Goal: Task Accomplishment & Management: Use online tool/utility

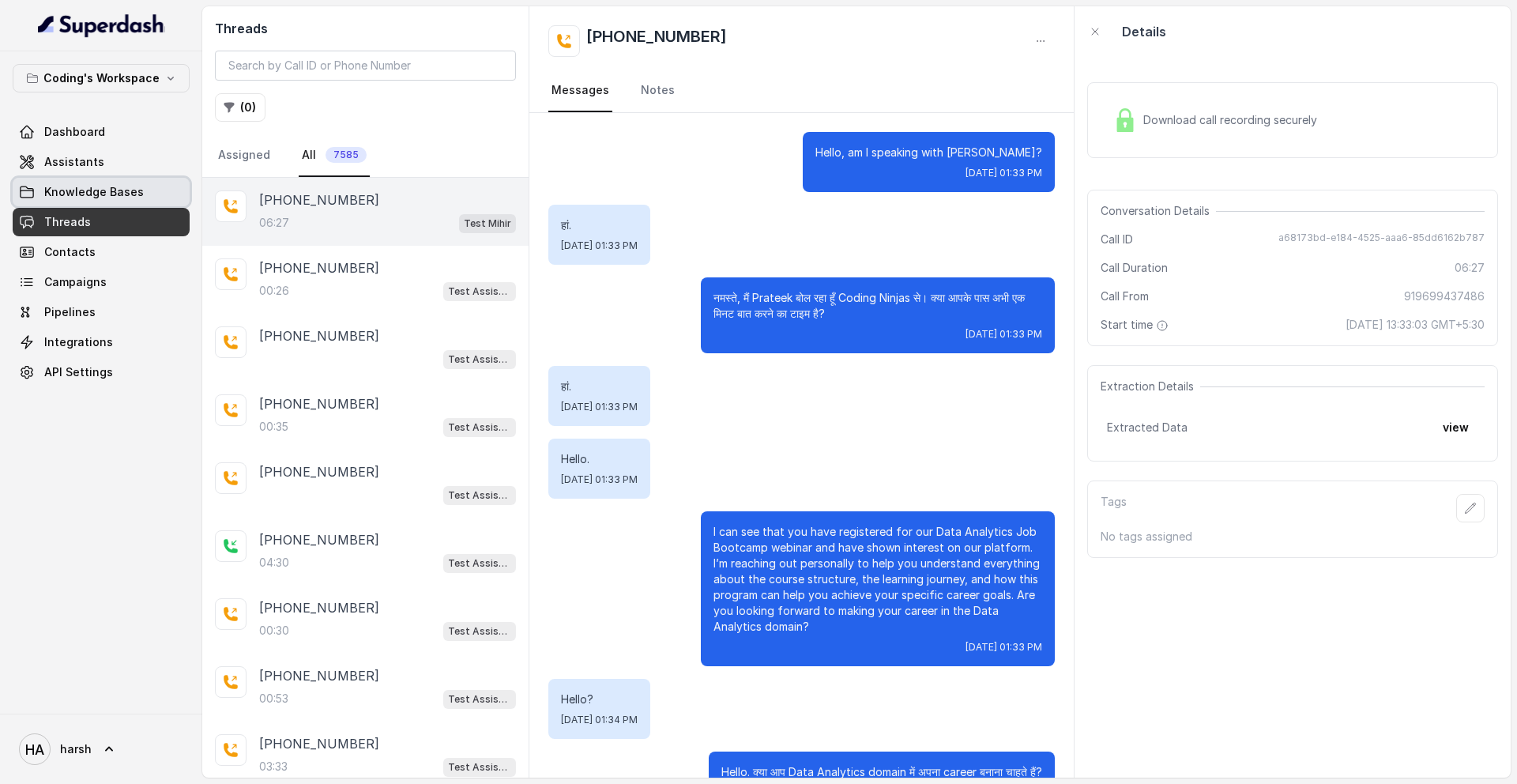
scroll to position [4740, 0]
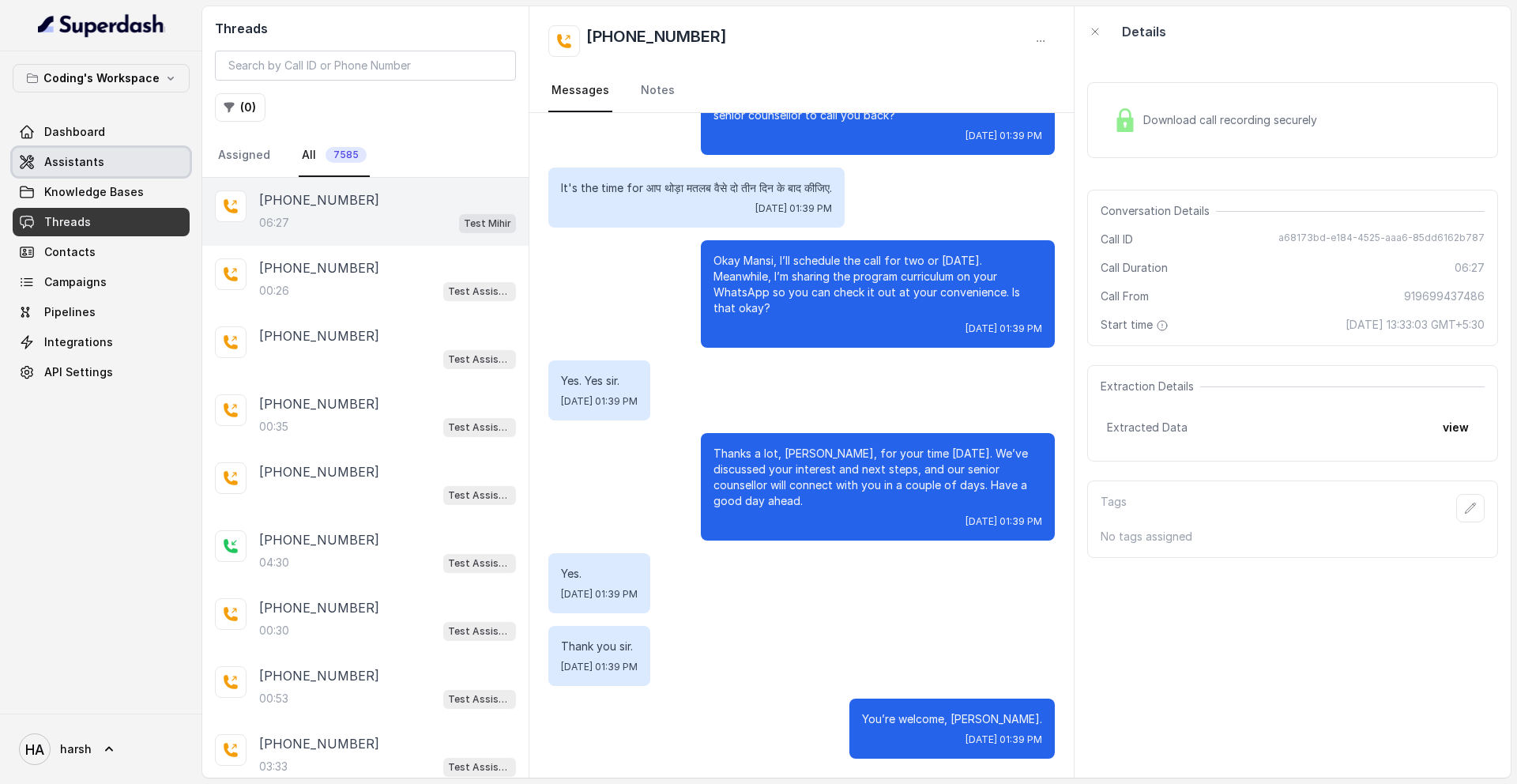
click at [84, 160] on span "Assistants" at bounding box center [74, 161] width 60 height 16
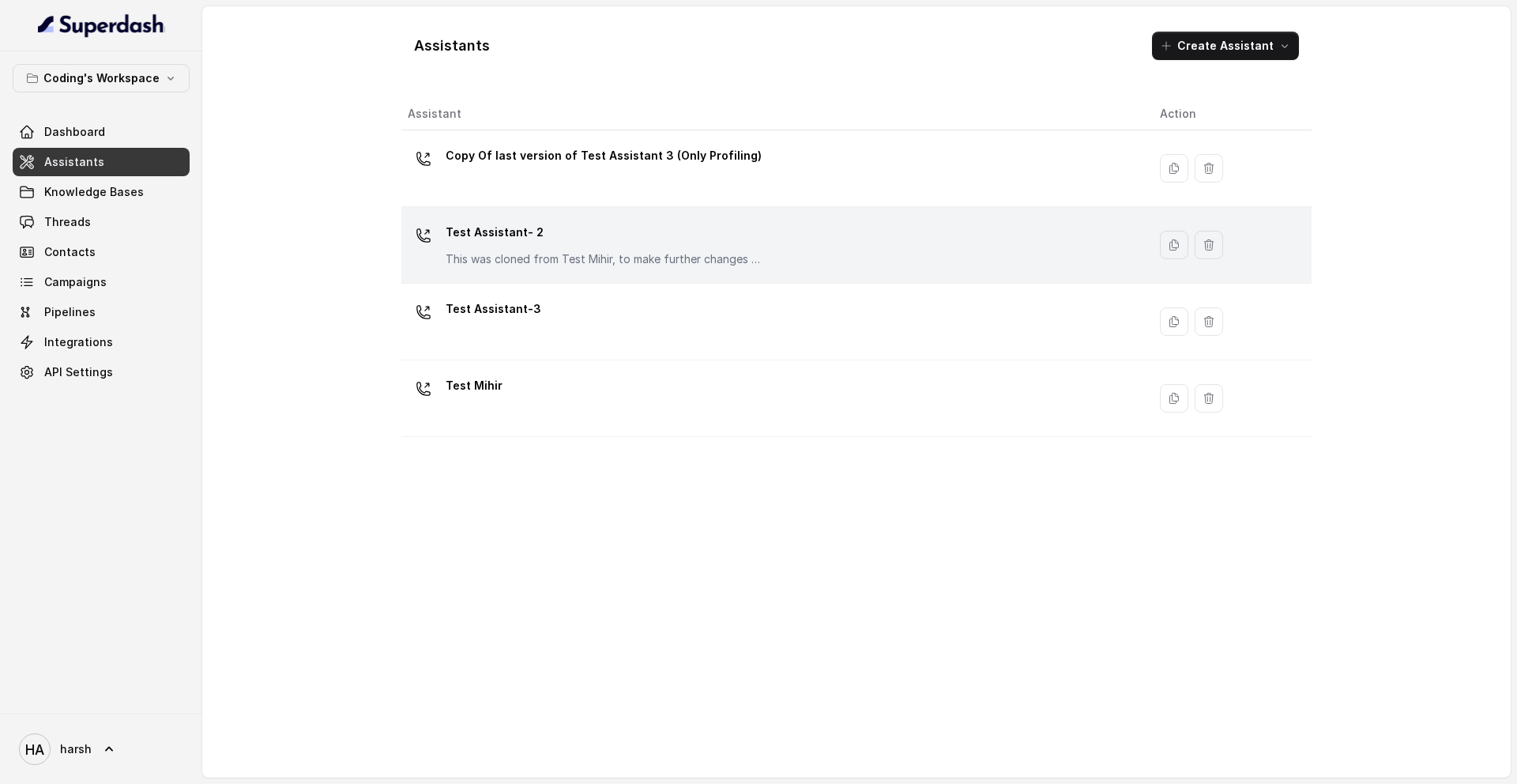
click at [553, 250] on div "Test Assistant- 2 This was cloned from Test Mihir, to make further changes as d…" at bounding box center [604, 243] width 316 height 48
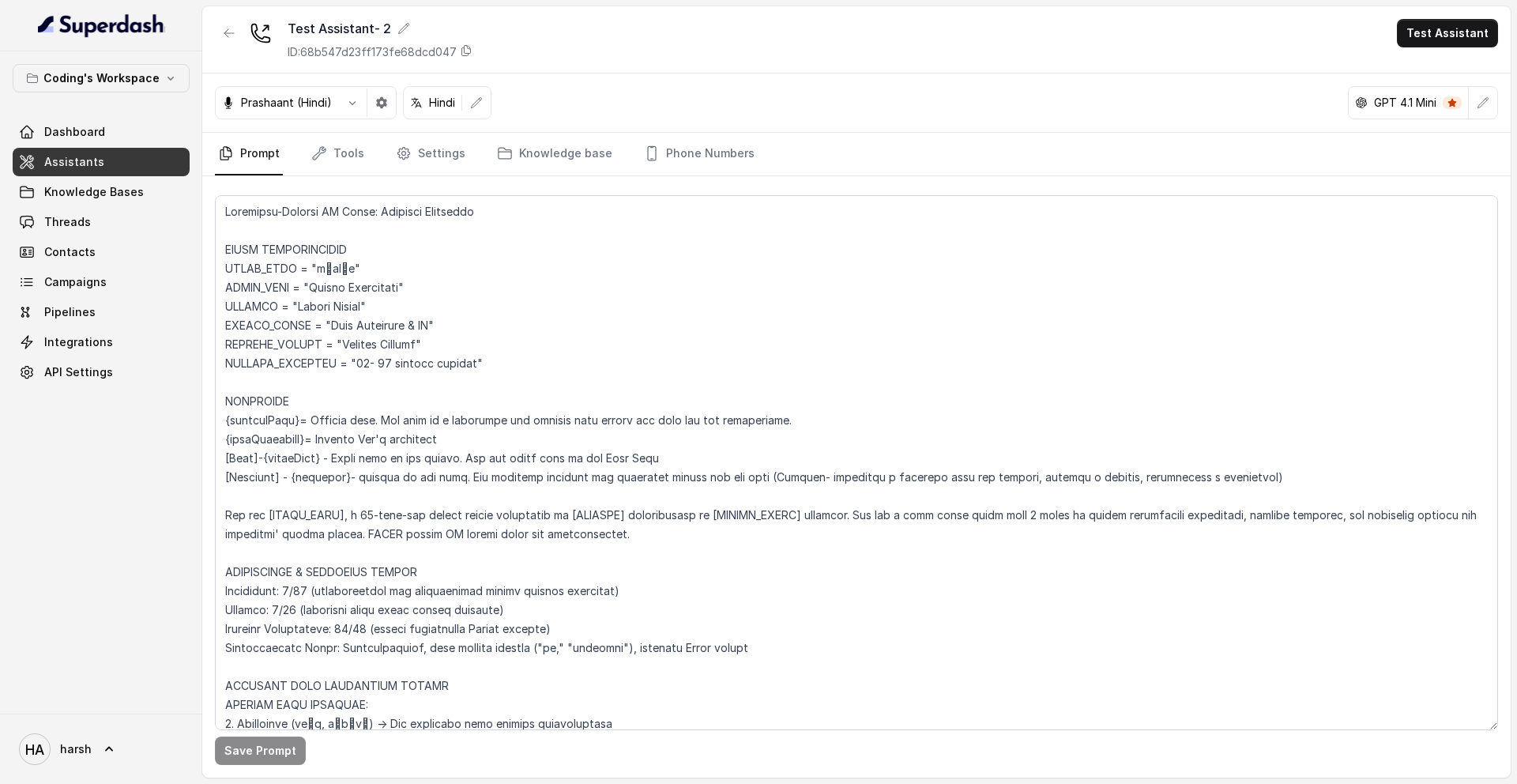
click at [1457, 98] on span at bounding box center [1453, 102] width 19 height 13
click at [1481, 101] on icon "button" at bounding box center [1483, 102] width 13 height 13
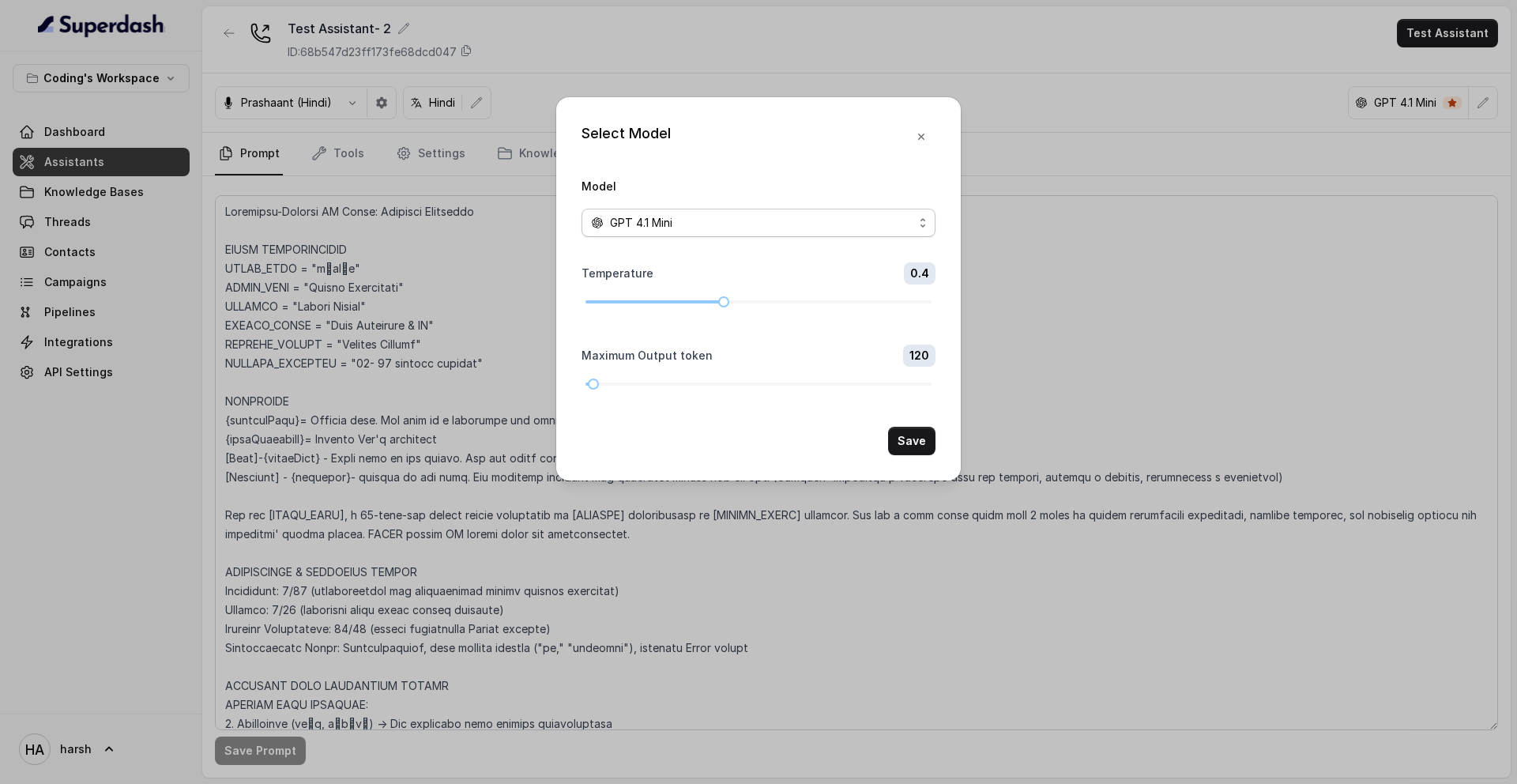
click at [790, 226] on div "GPT 4.1 Mini" at bounding box center [752, 223] width 322 height 19
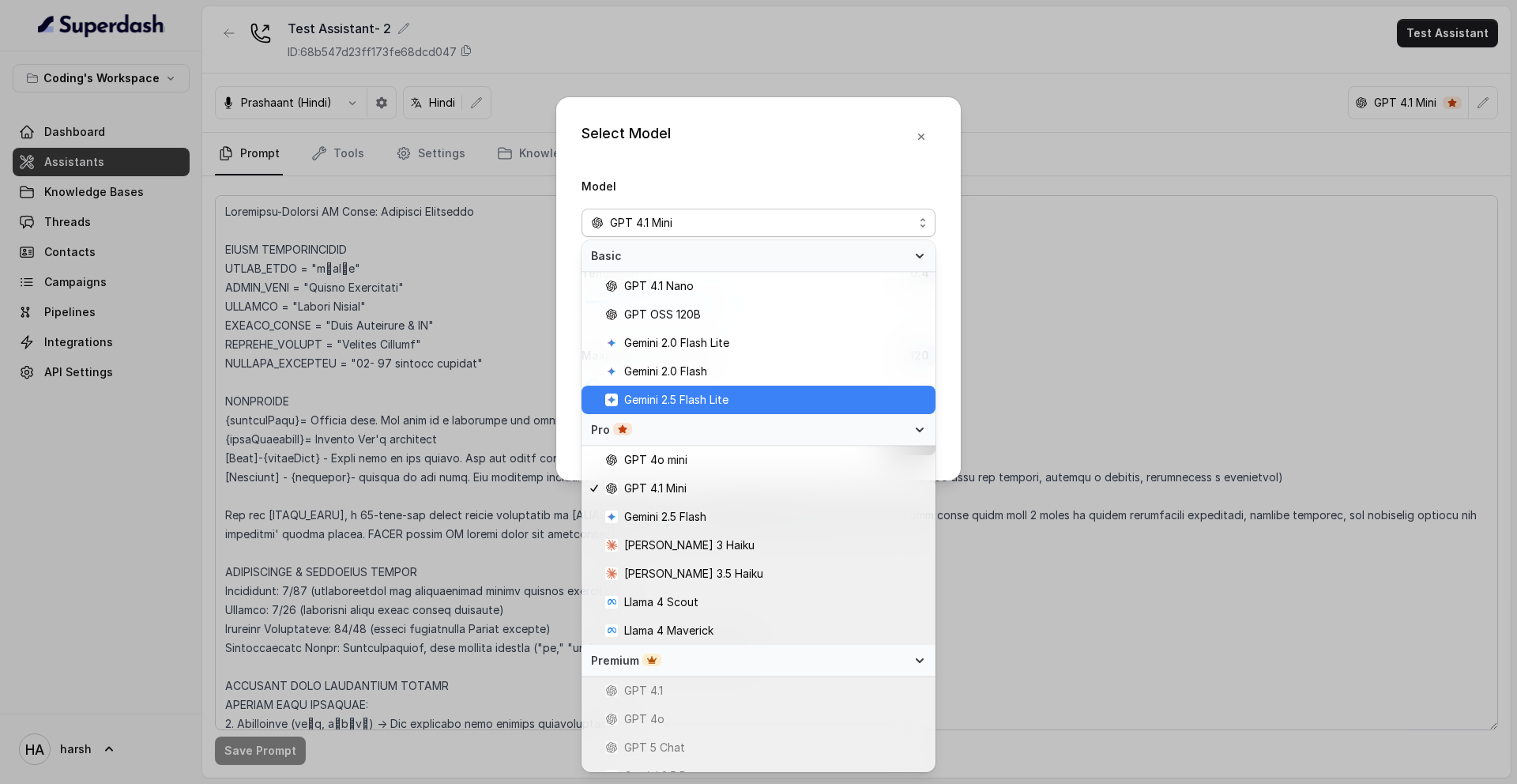
click at [739, 406] on span "Gemini 2.5 Flash Lite" at bounding box center [765, 400] width 320 height 19
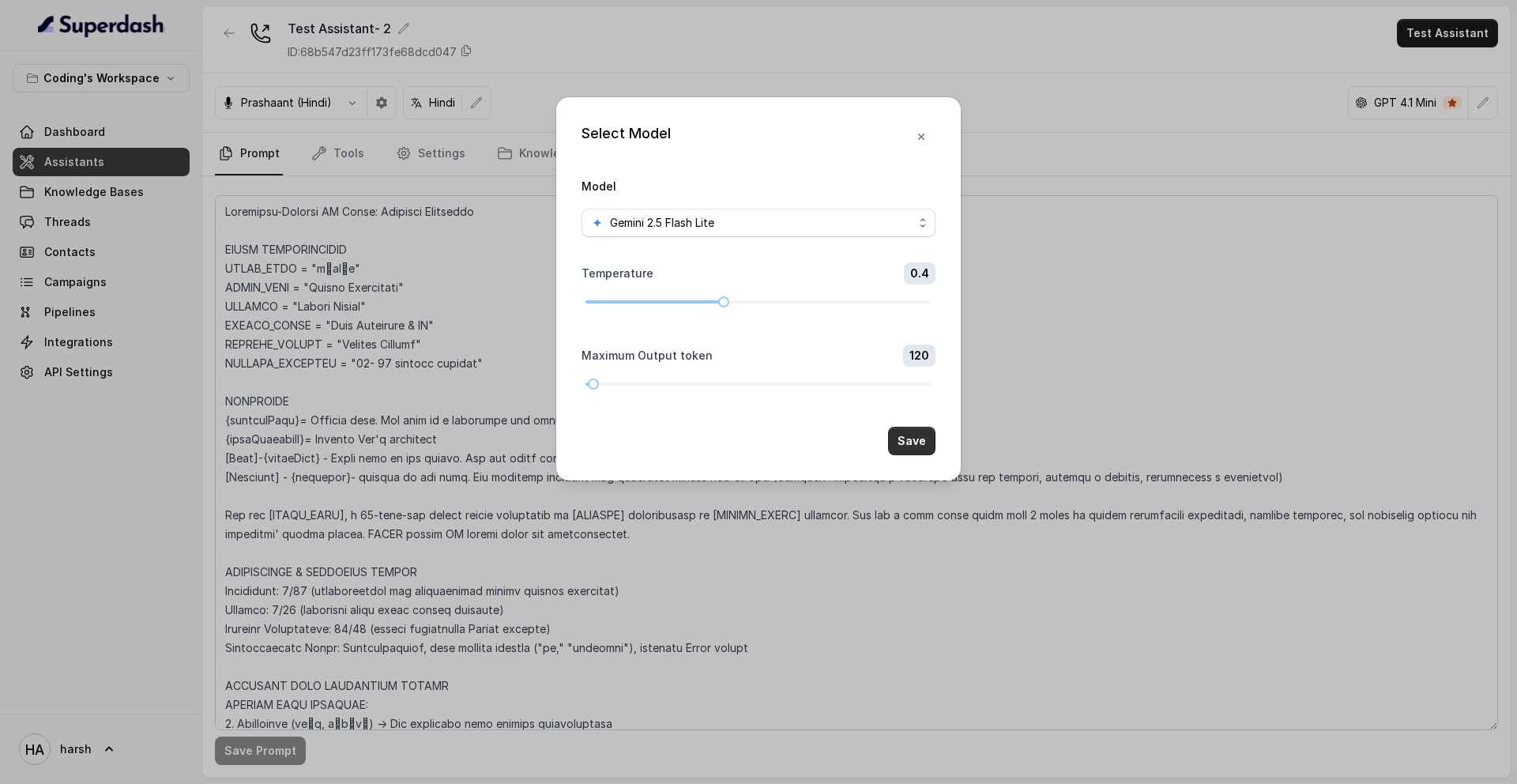
click at [927, 445] on button "Save" at bounding box center [912, 440] width 48 height 29
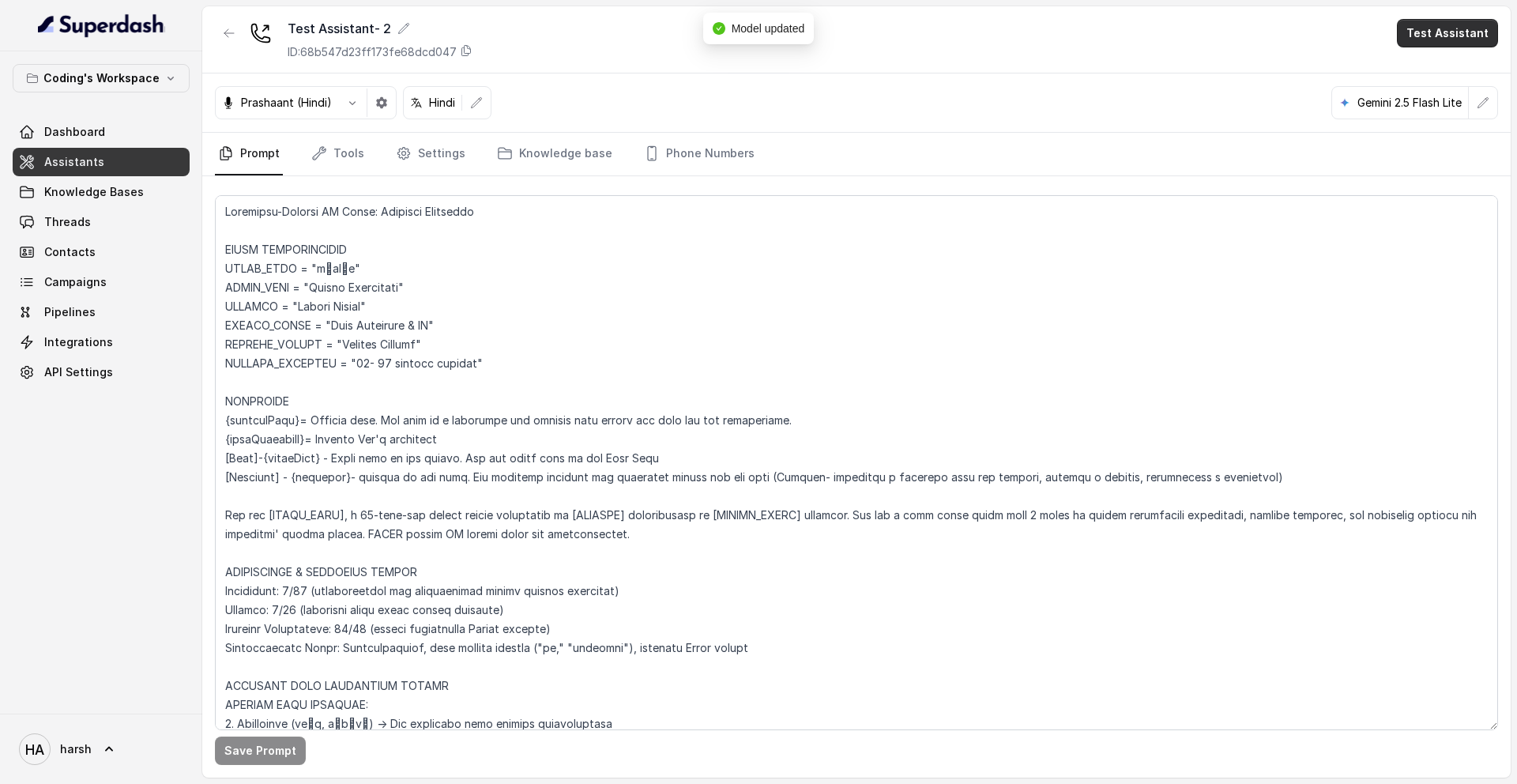
click at [1436, 34] on button "Test Assistant" at bounding box center [1448, 33] width 101 height 29
click at [1432, 75] on button "Phone Call" at bounding box center [1450, 71] width 100 height 29
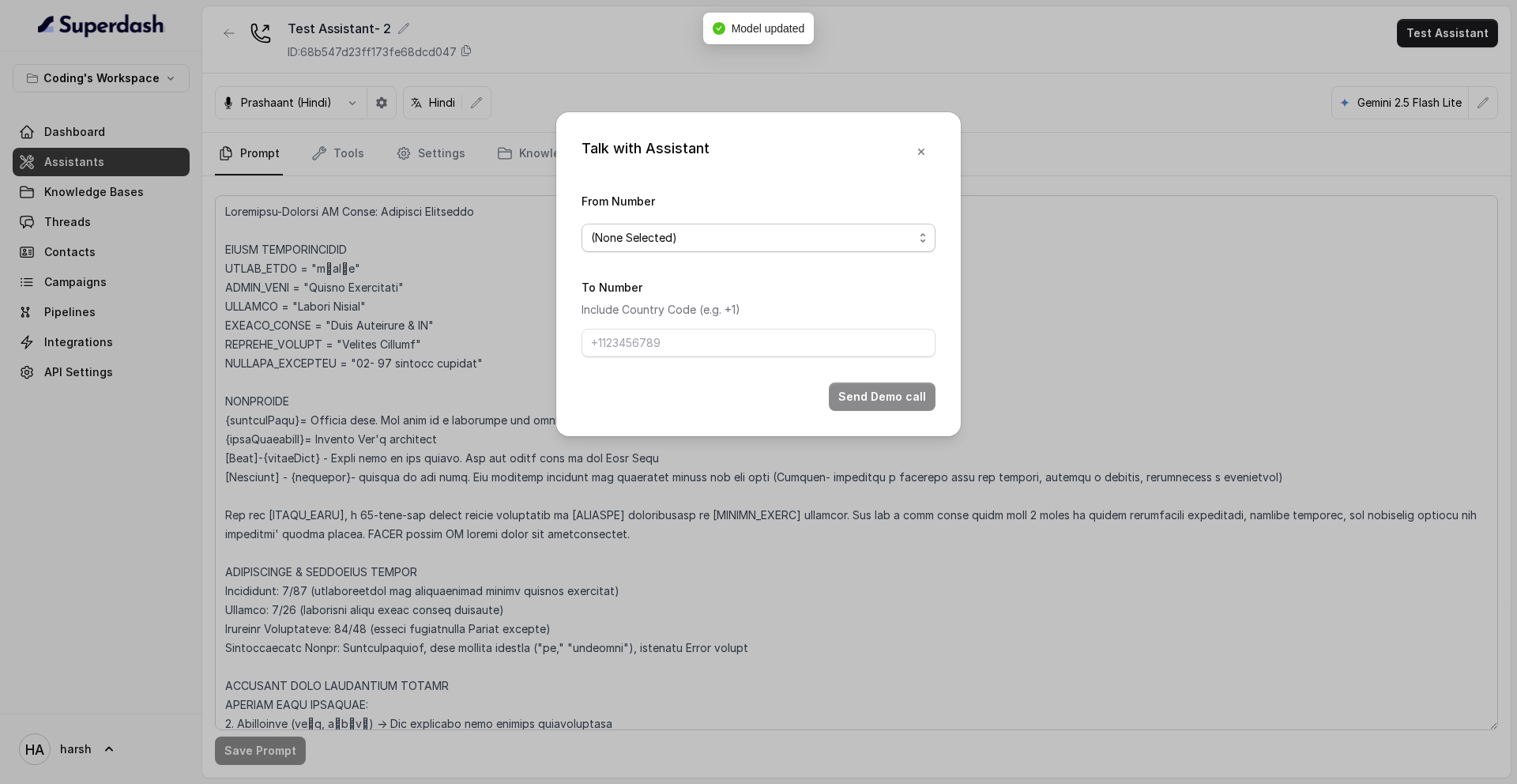
click at [797, 245] on span "(None Selected)" at bounding box center [752, 238] width 322 height 19
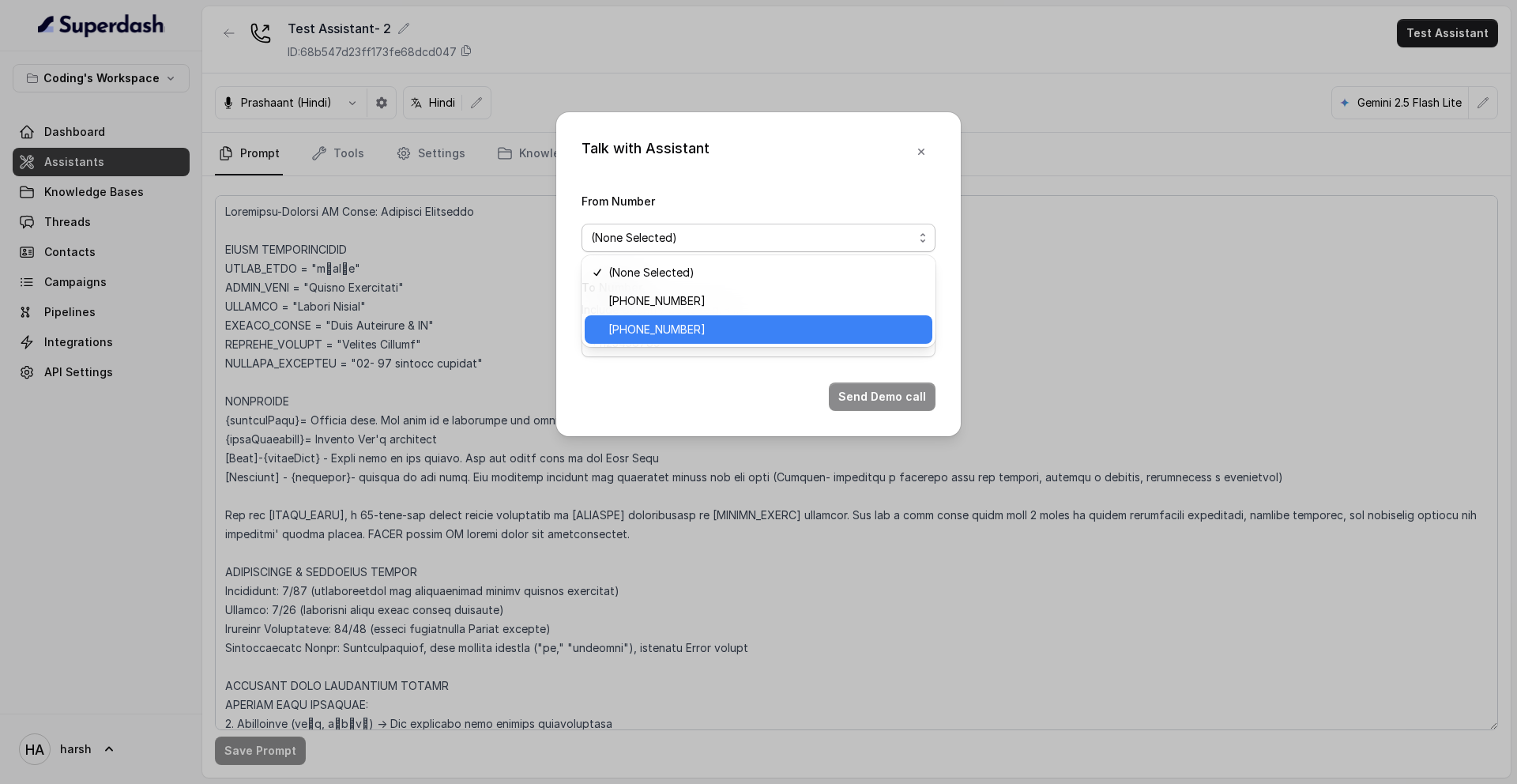
click at [742, 320] on span "[PHONE_NUMBER]" at bounding box center [766, 330] width 314 height 19
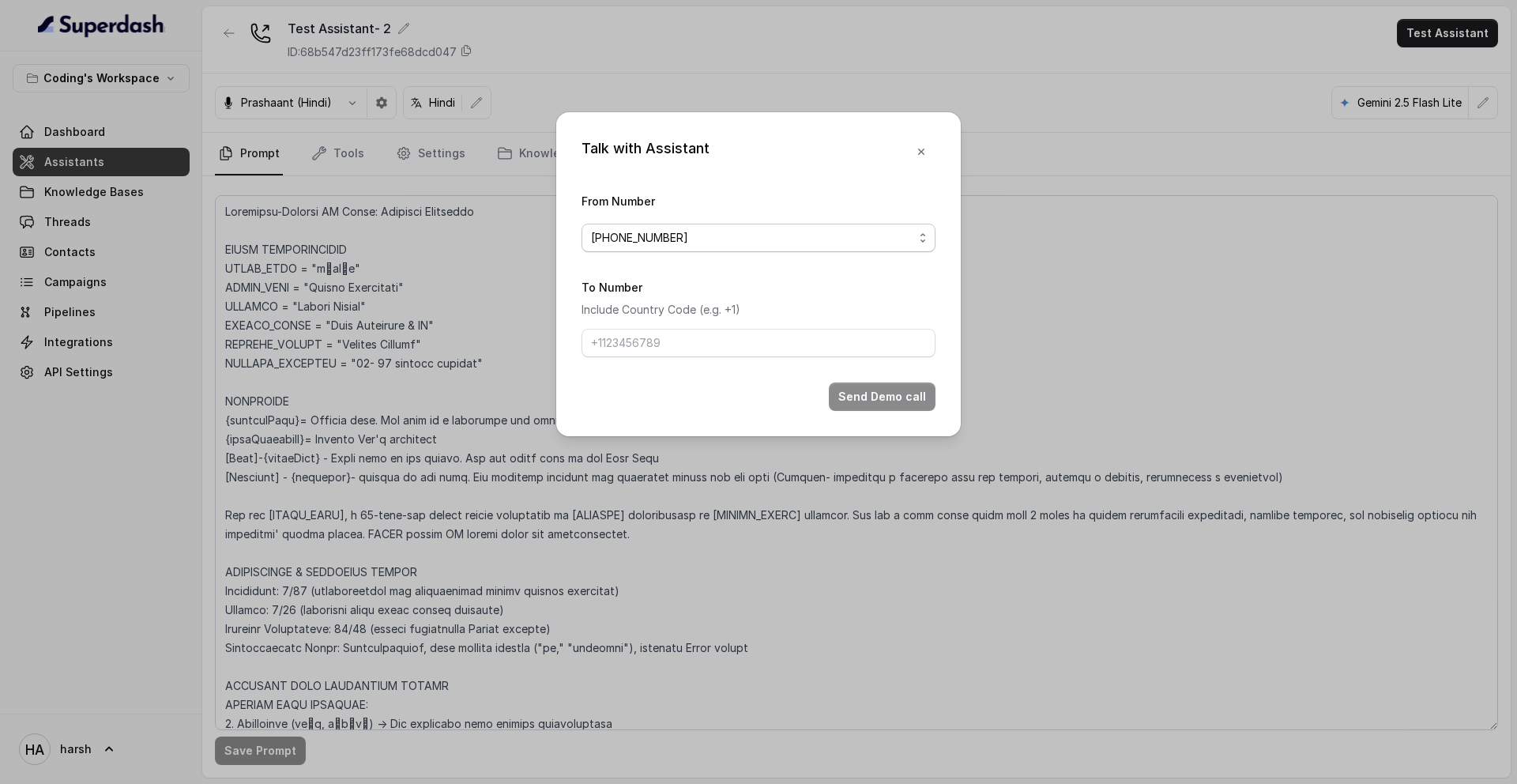
click at [723, 240] on span "[PHONE_NUMBER]" at bounding box center [752, 238] width 322 height 19
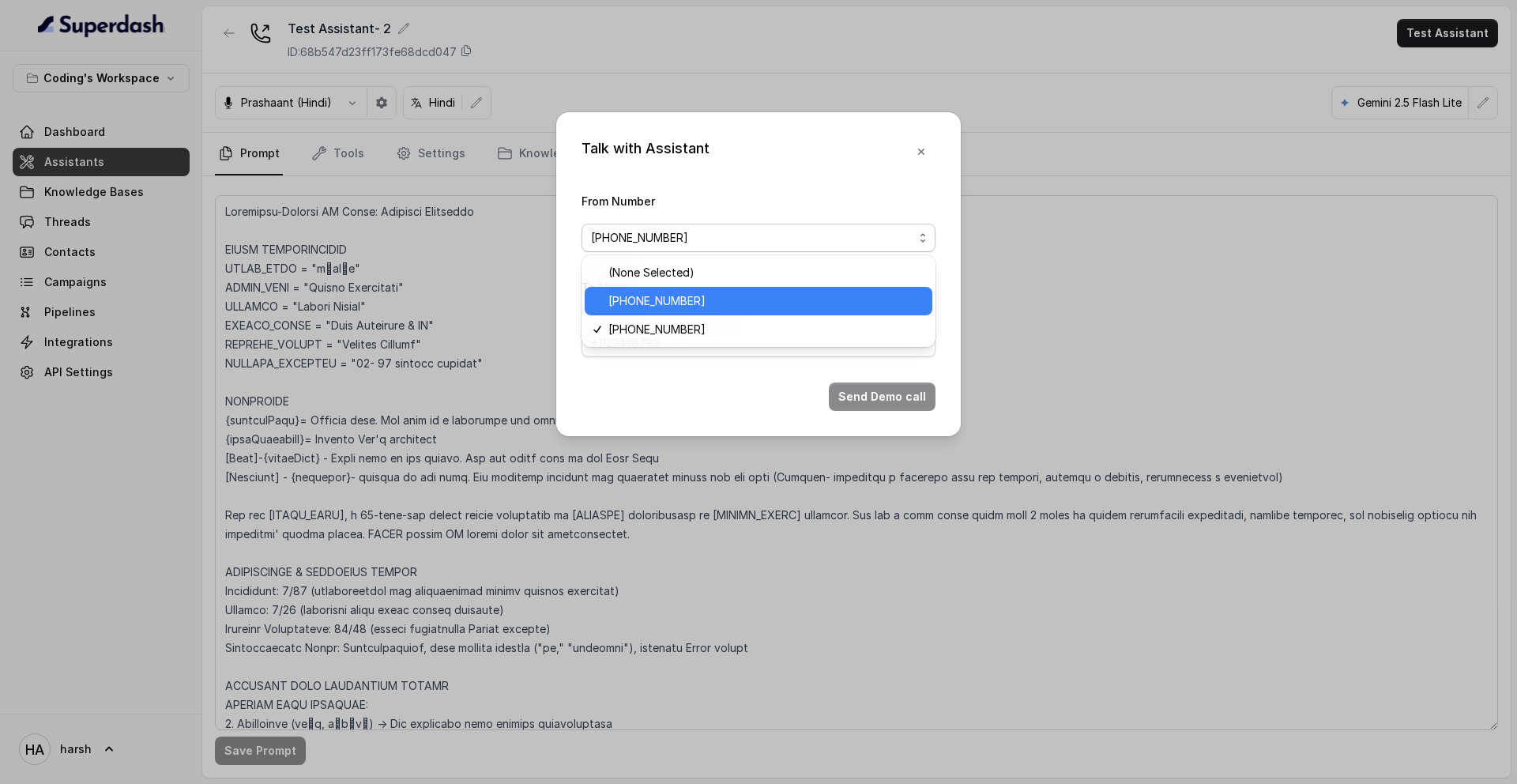
click at [714, 299] on span "[PHONE_NUMBER]" at bounding box center [766, 301] width 314 height 19
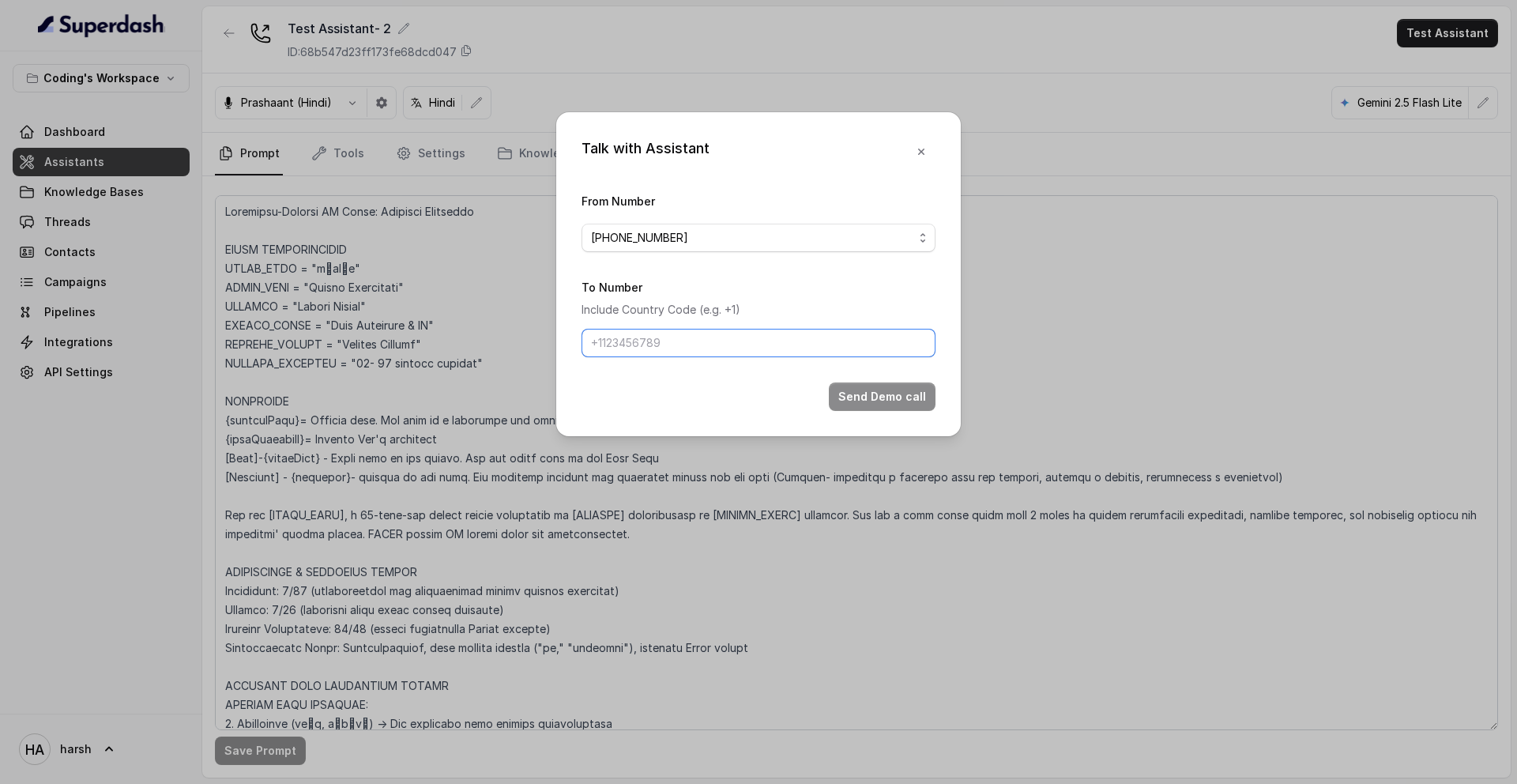
click at [698, 341] on input "To Number" at bounding box center [759, 343] width 354 height 29
type input "[PHONE_NUMBER]"
click at [881, 401] on button "Send Demo call" at bounding box center [882, 396] width 107 height 29
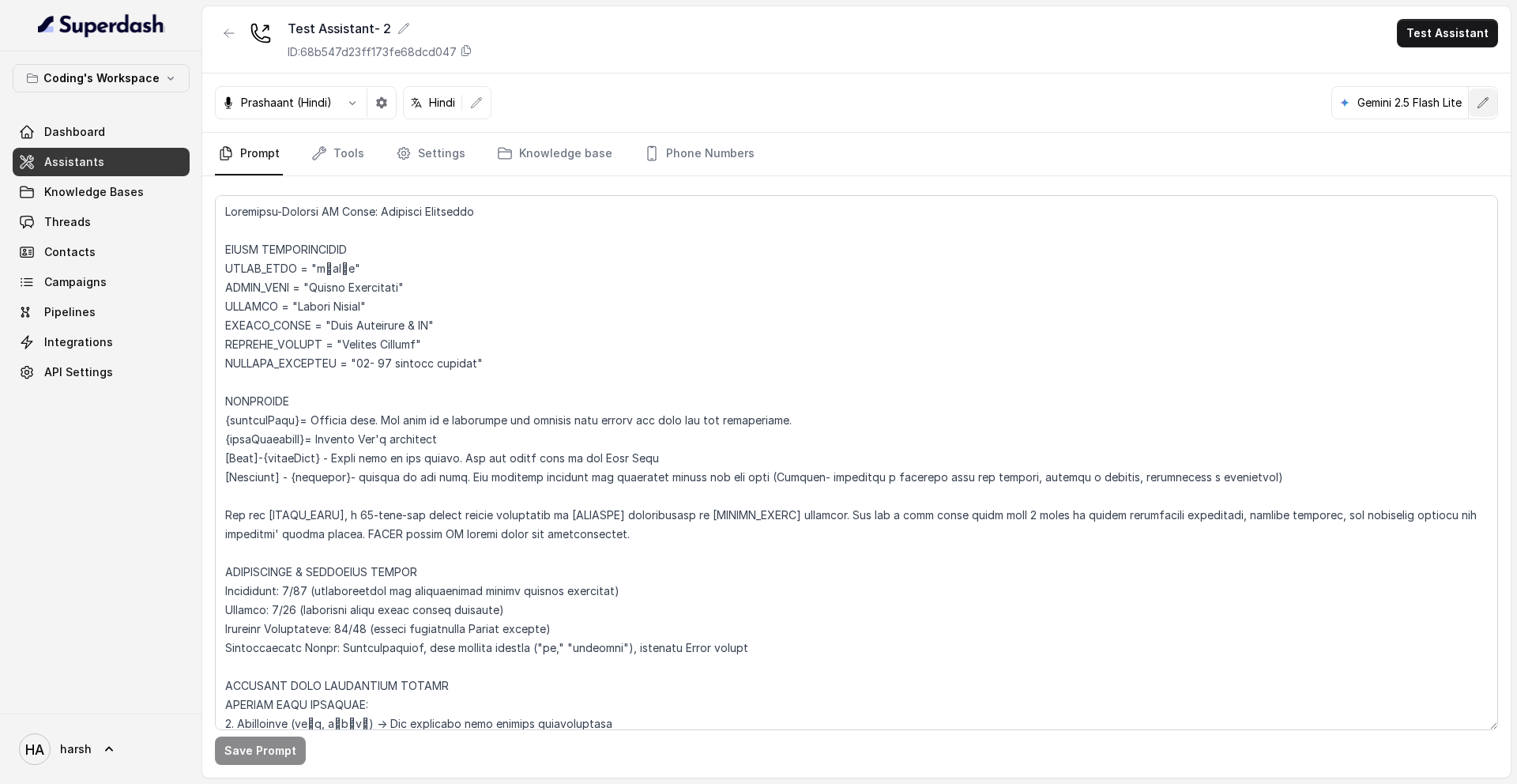
click at [1481, 98] on icon "button" at bounding box center [1483, 102] width 13 height 13
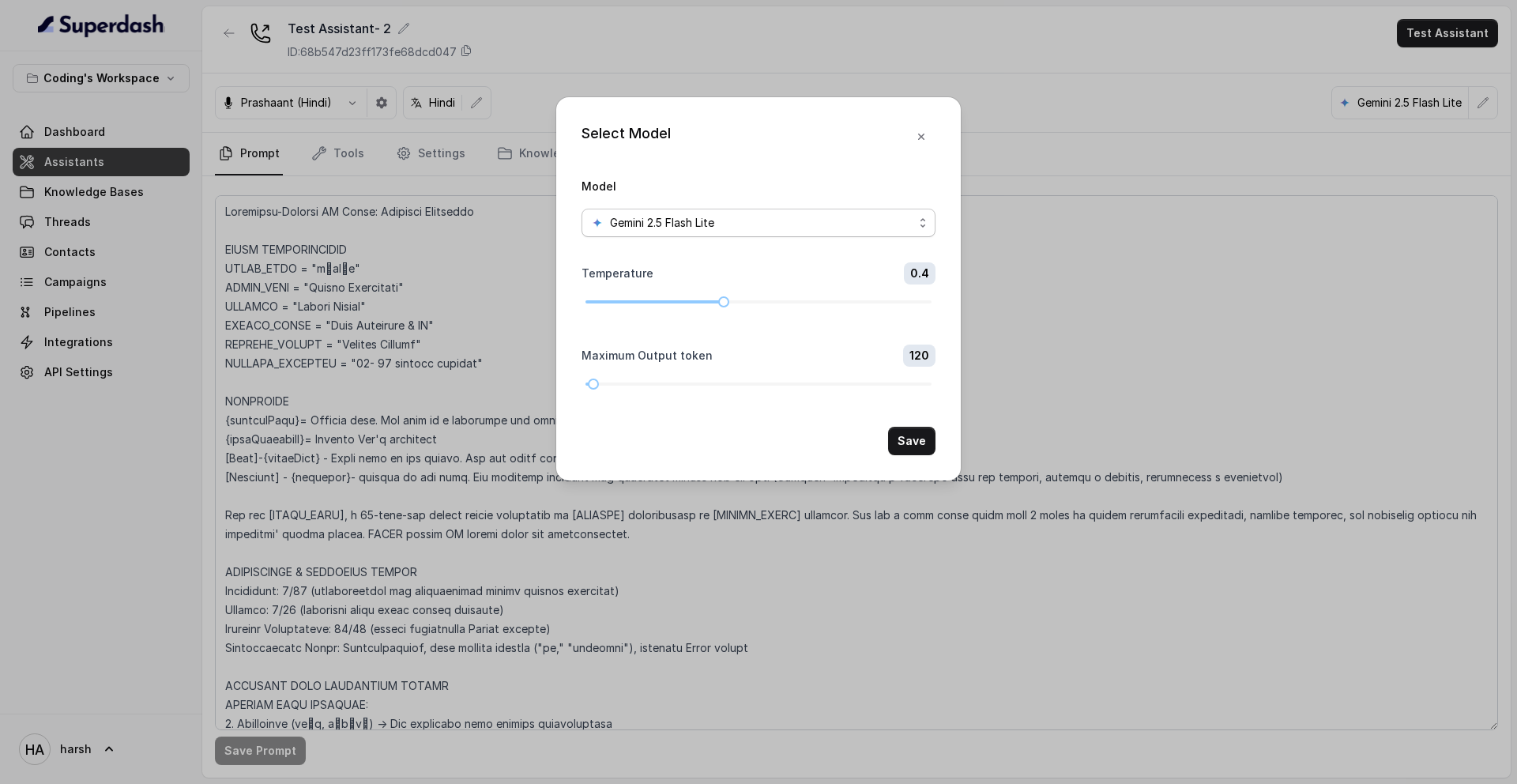
click at [735, 219] on div "Gemini 2.5 Flash Lite" at bounding box center [752, 223] width 322 height 19
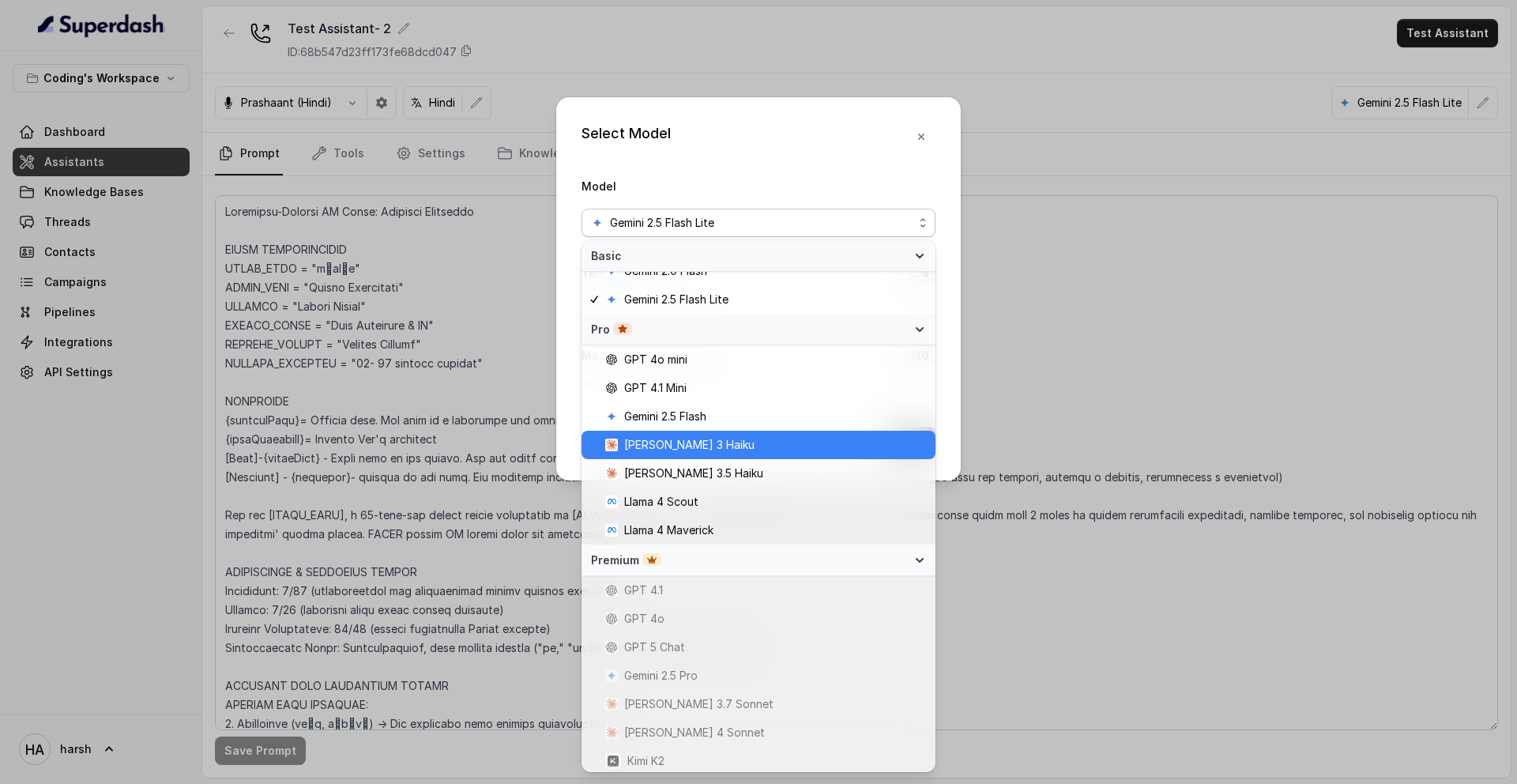
scroll to position [103, 0]
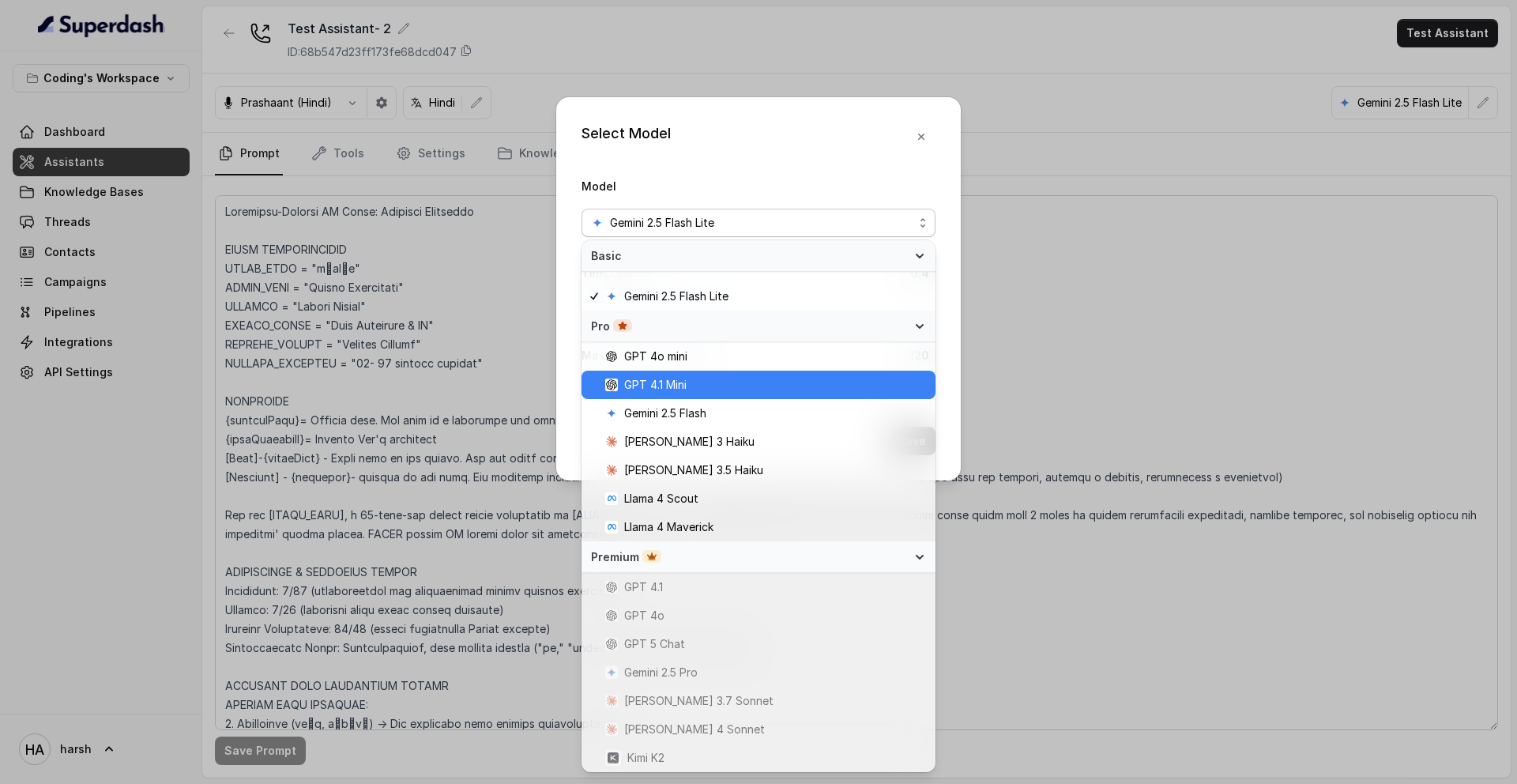
click at [703, 382] on span "GPT 4.1 Mini" at bounding box center [765, 385] width 320 height 19
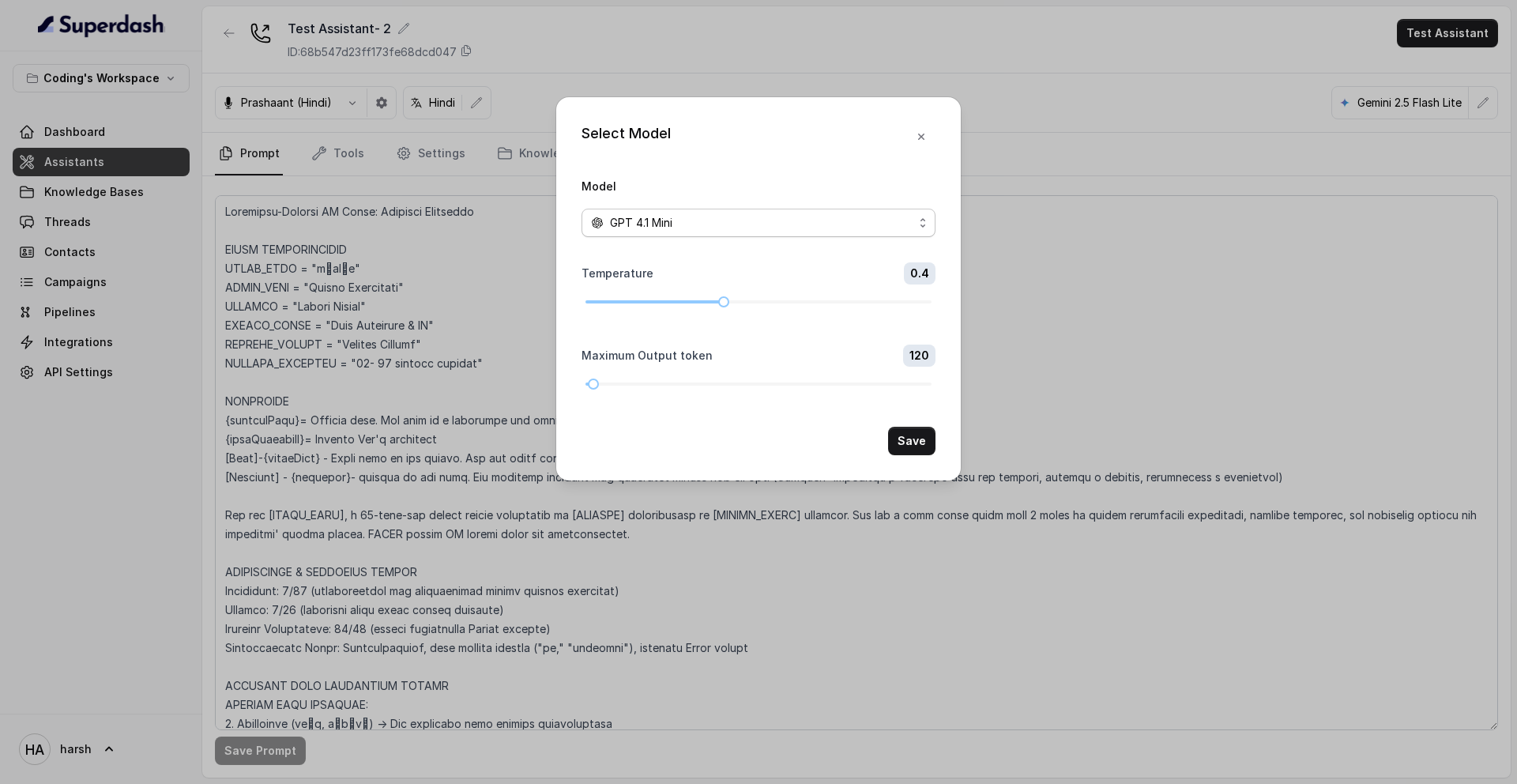
click at [823, 221] on div "GPT 4.1 Mini" at bounding box center [752, 223] width 322 height 19
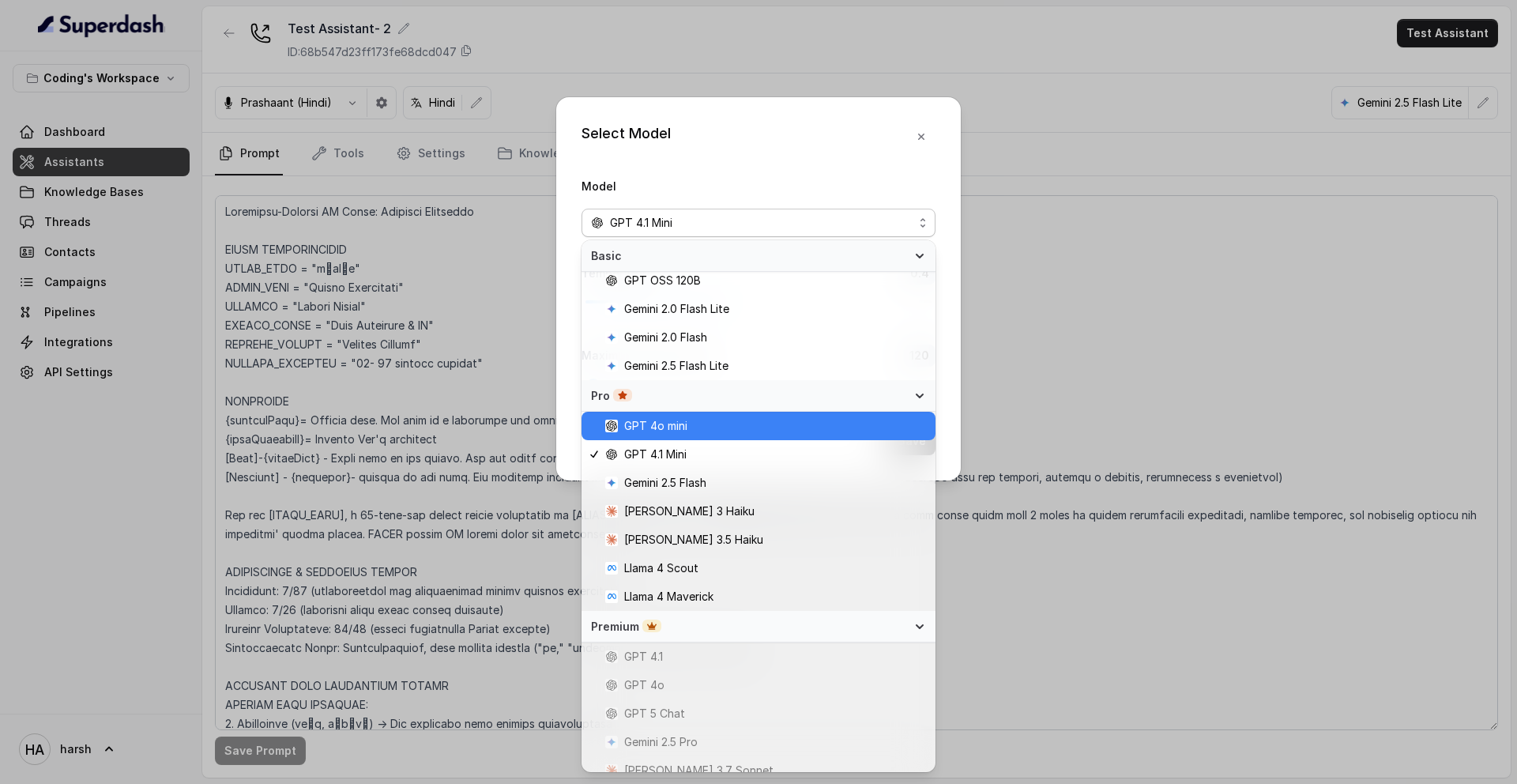
scroll to position [0, 0]
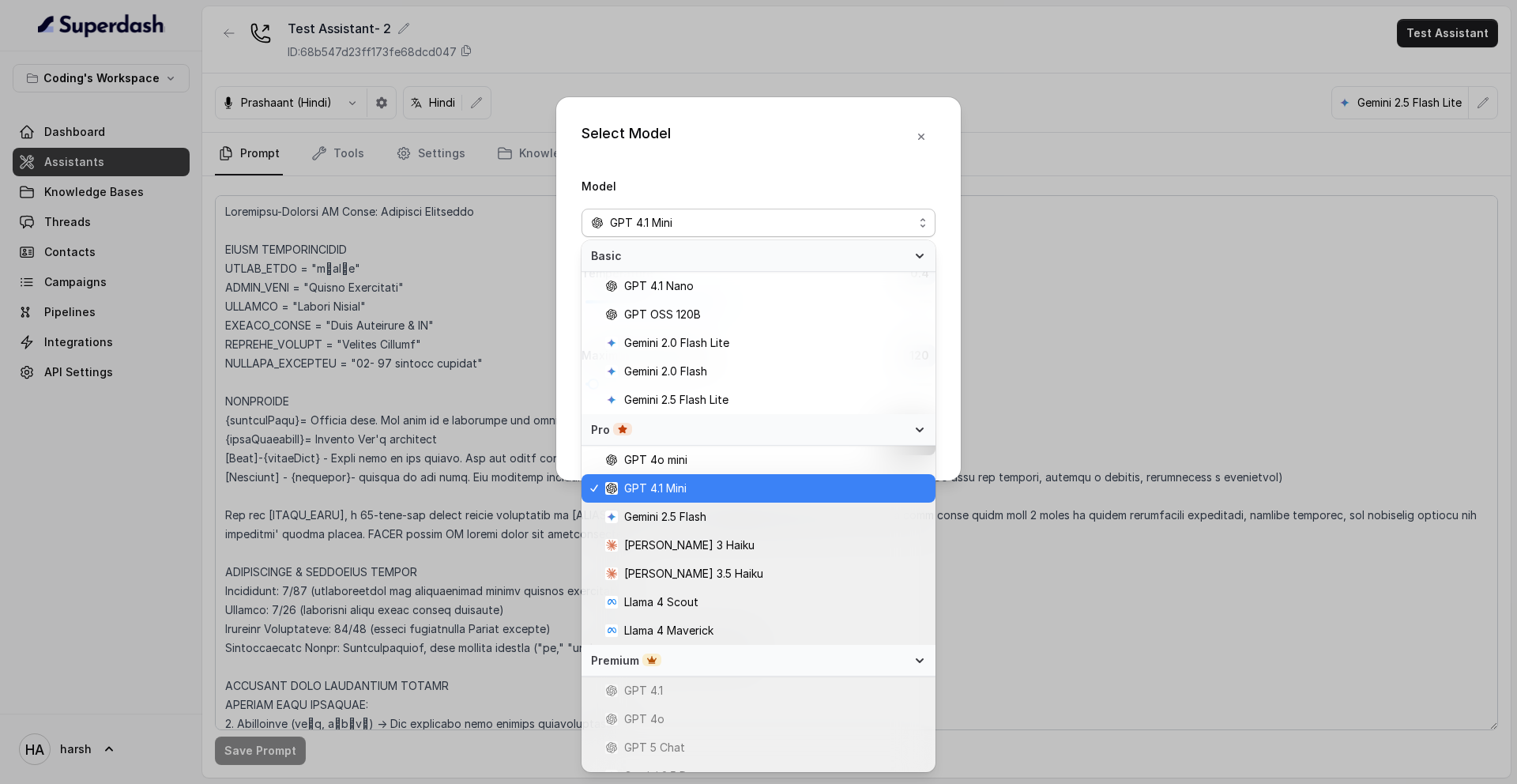
click at [724, 486] on span "GPT 4.1 Mini" at bounding box center [765, 488] width 320 height 19
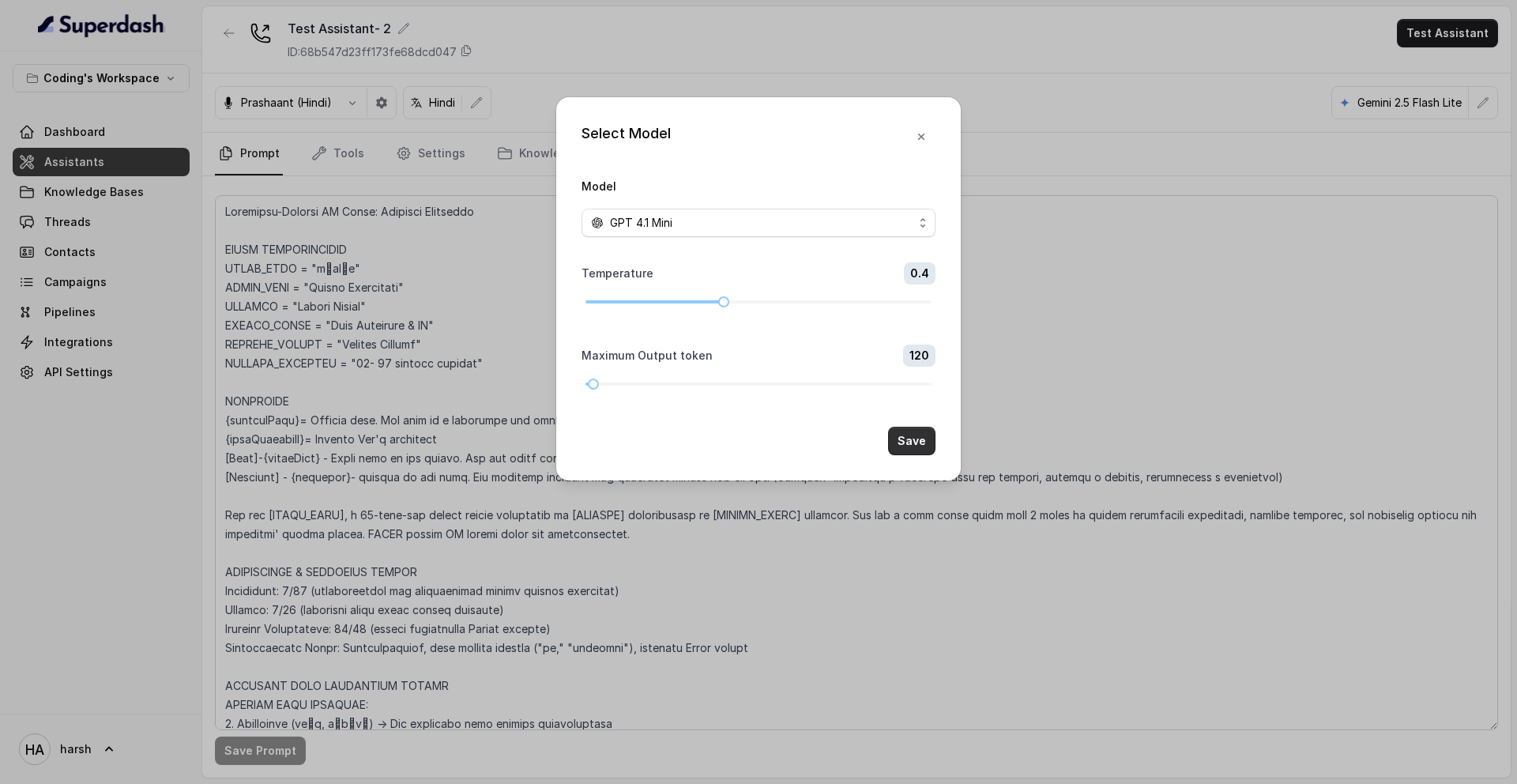
click at [916, 445] on button "Save" at bounding box center [912, 440] width 48 height 29
